Goal: Navigation & Orientation: Understand site structure

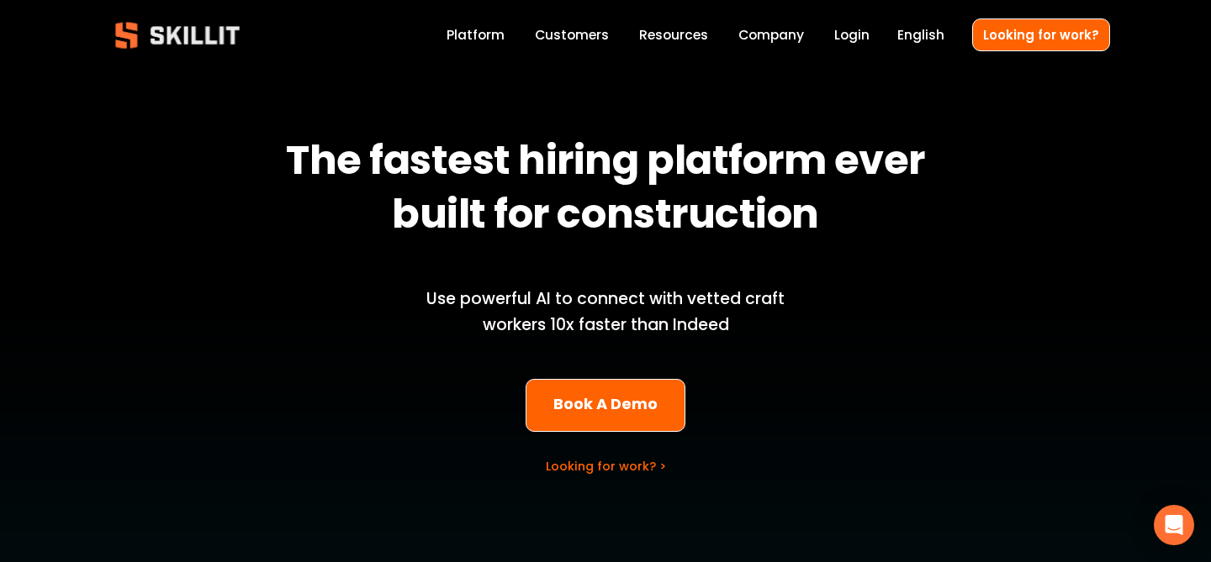
click at [0, 0] on link "Help Center" at bounding box center [0, 0] width 0 height 0
click at [585, 28] on link "Customers" at bounding box center [572, 35] width 74 height 23
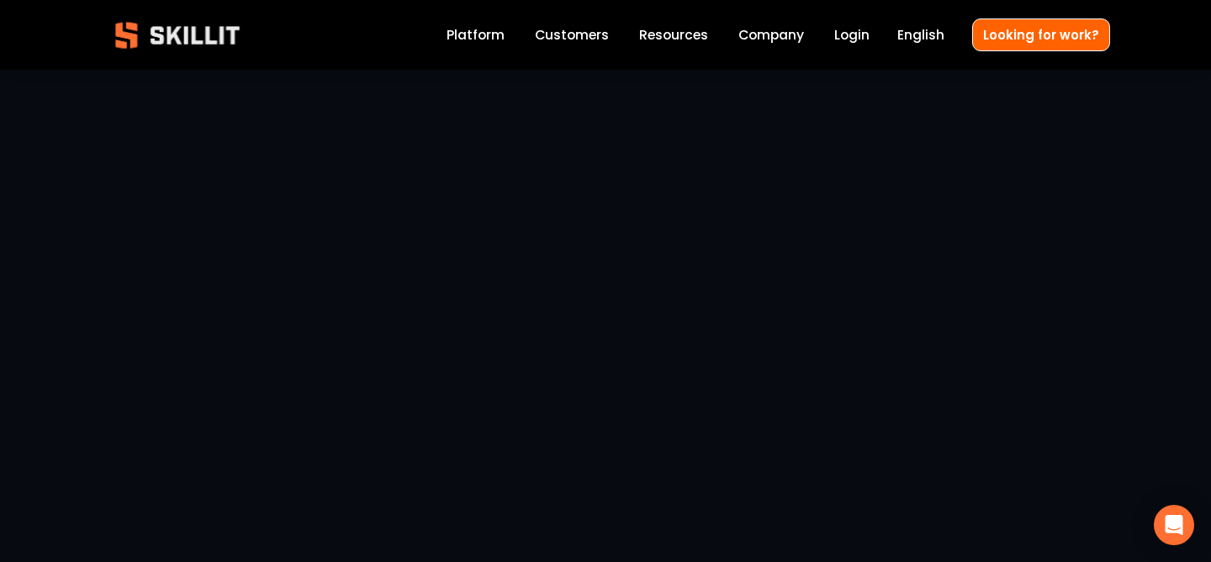
click at [0, 0] on link "Labor Insights" at bounding box center [0, 0] width 0 height 0
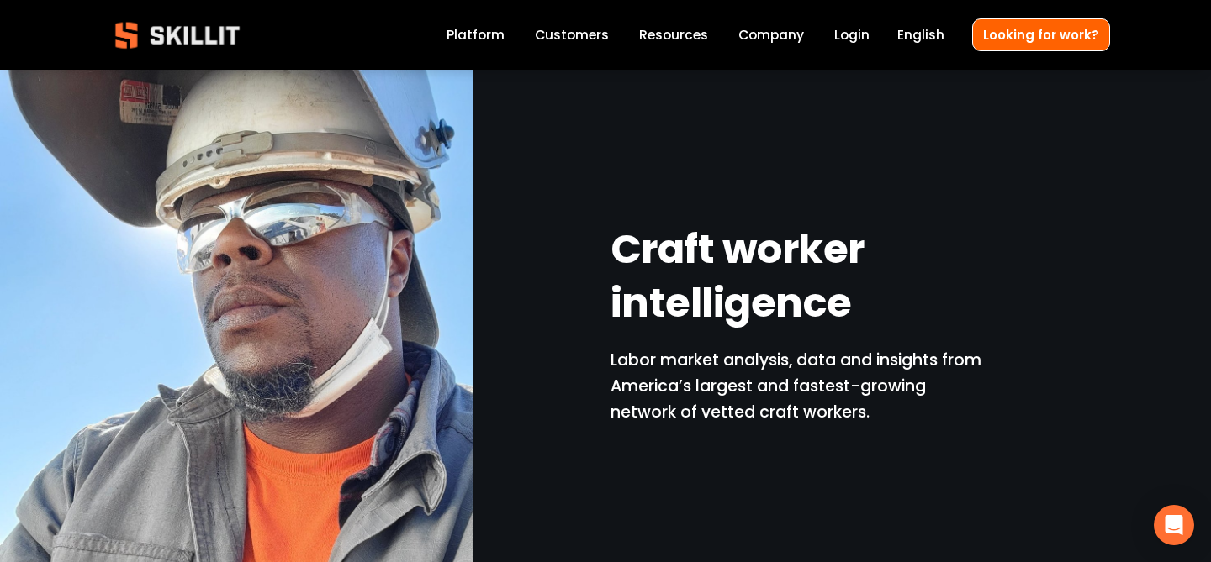
click at [0, 0] on link "Pricing" at bounding box center [0, 0] width 0 height 0
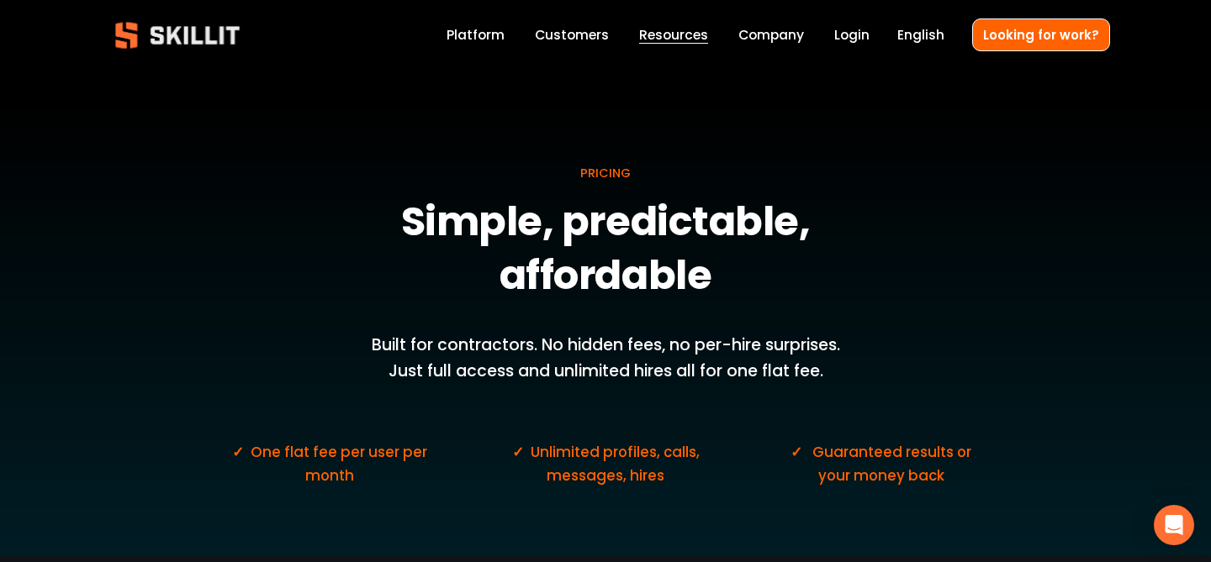
click at [0, 0] on span "Blog" at bounding box center [0, 0] width 0 height 0
